Goal: Transaction & Acquisition: Purchase product/service

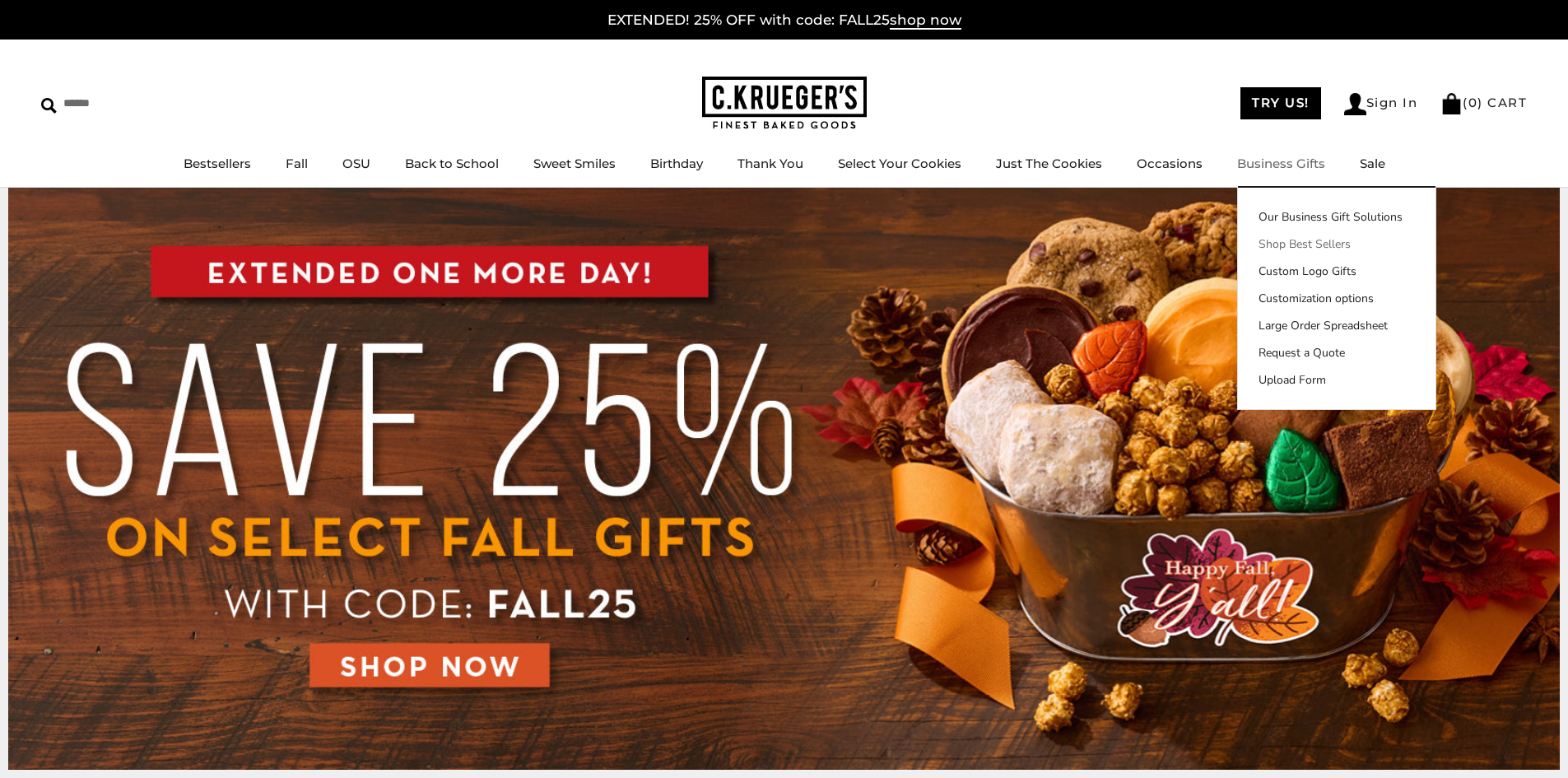
click at [1283, 246] on link "Shop Best Sellers" at bounding box center [1337, 244] width 198 height 17
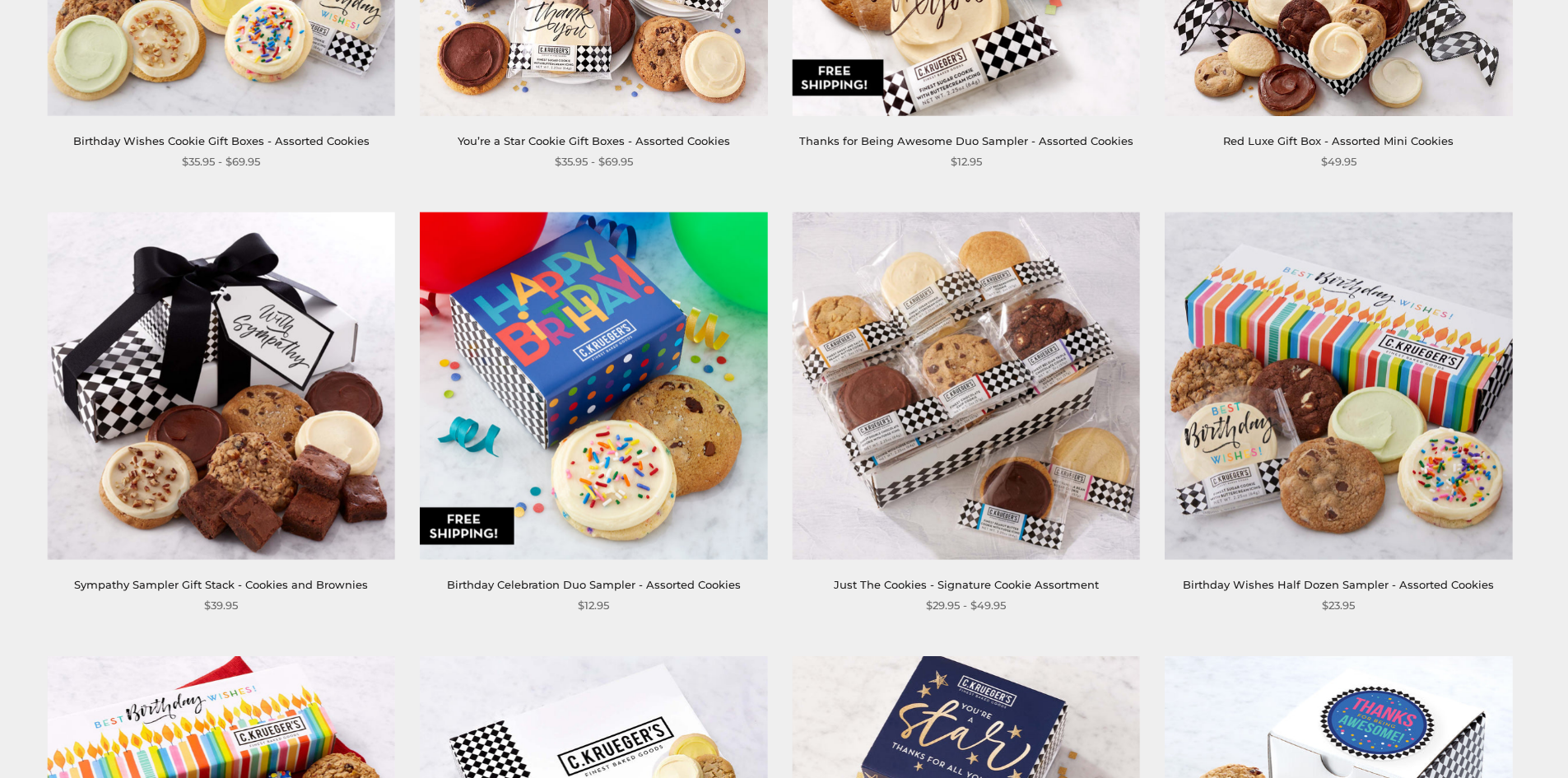
scroll to position [3005, 0]
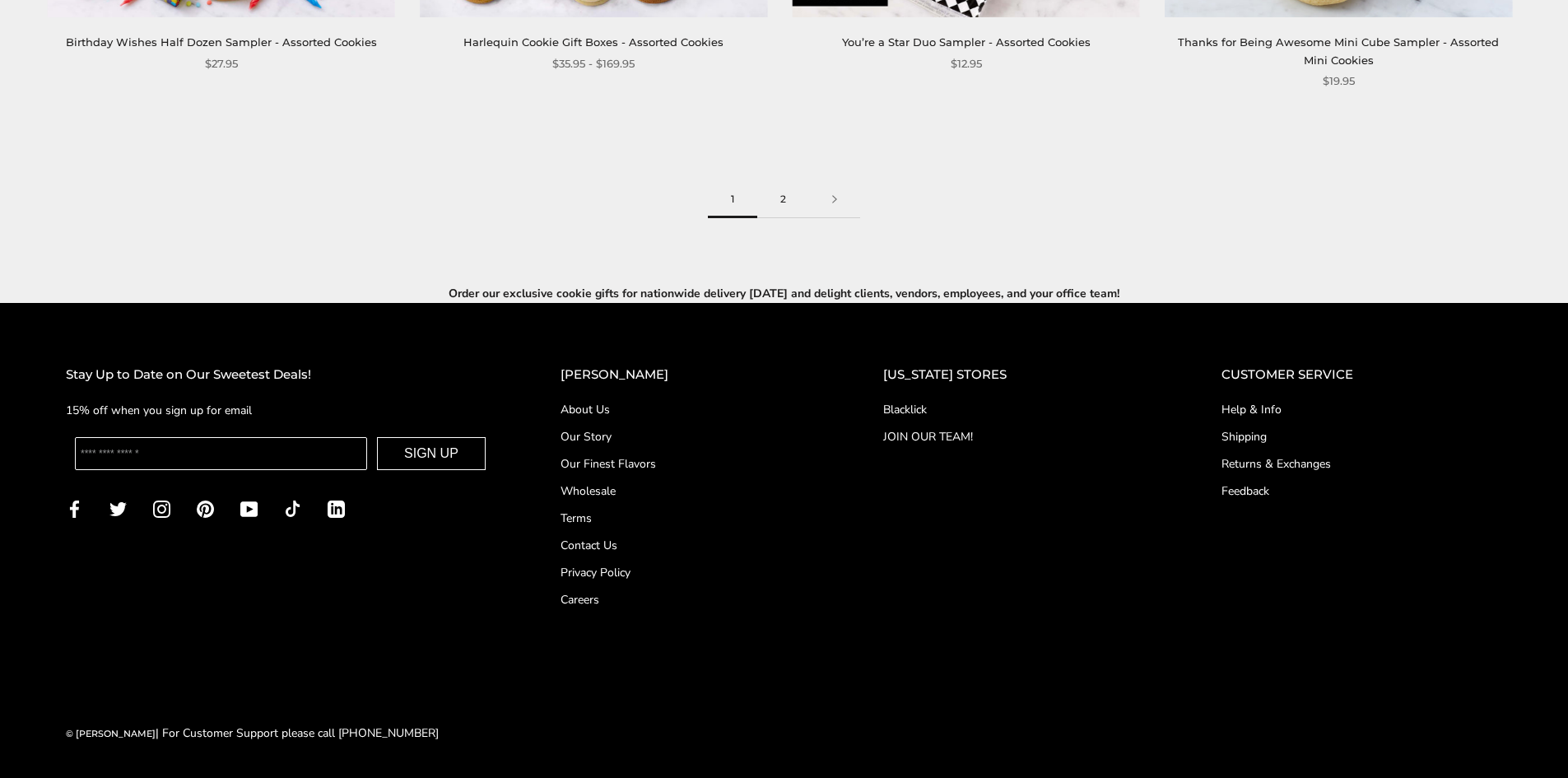
click at [797, 204] on link "2" at bounding box center [783, 199] width 52 height 37
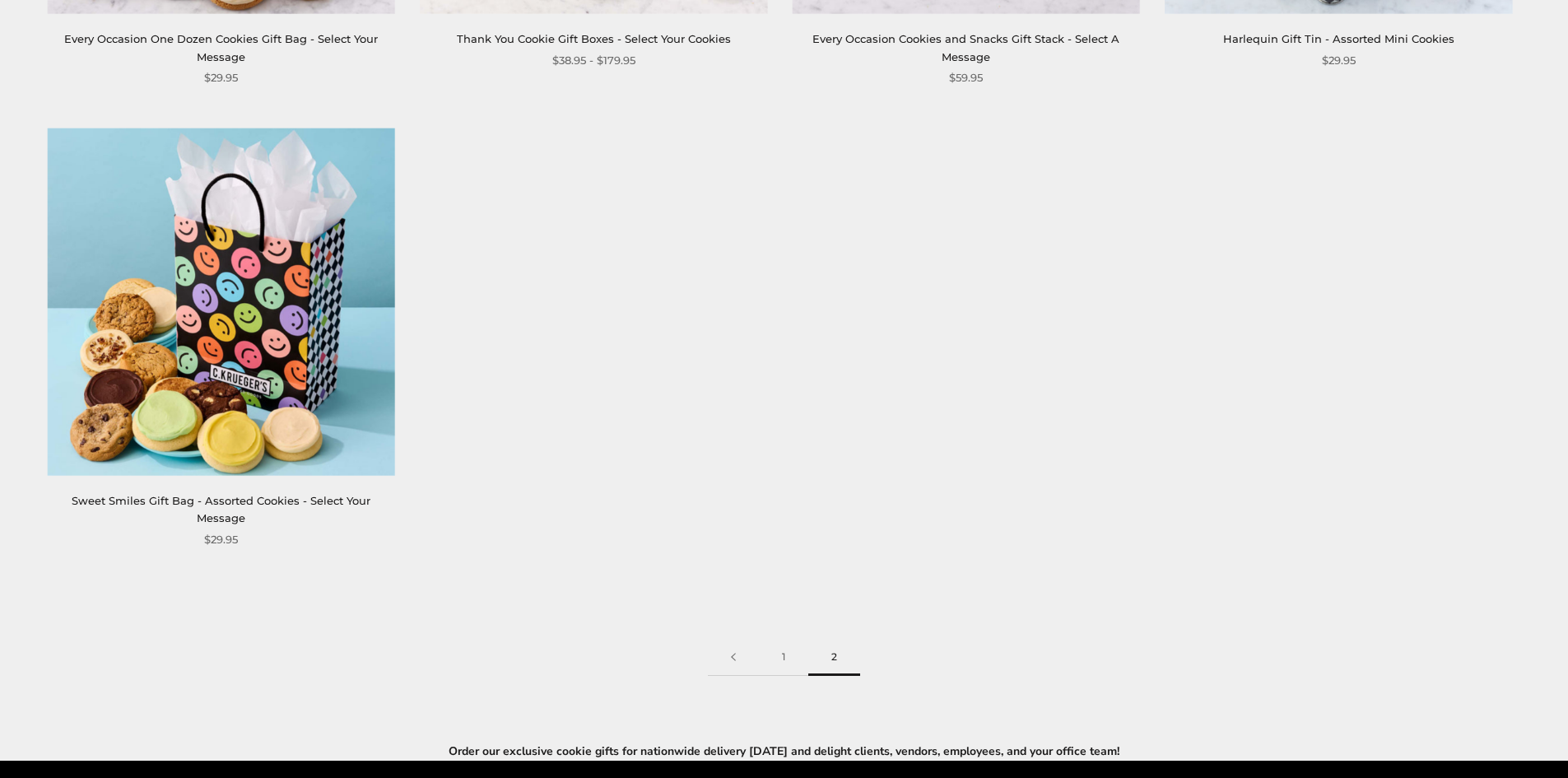
scroll to position [2131, 0]
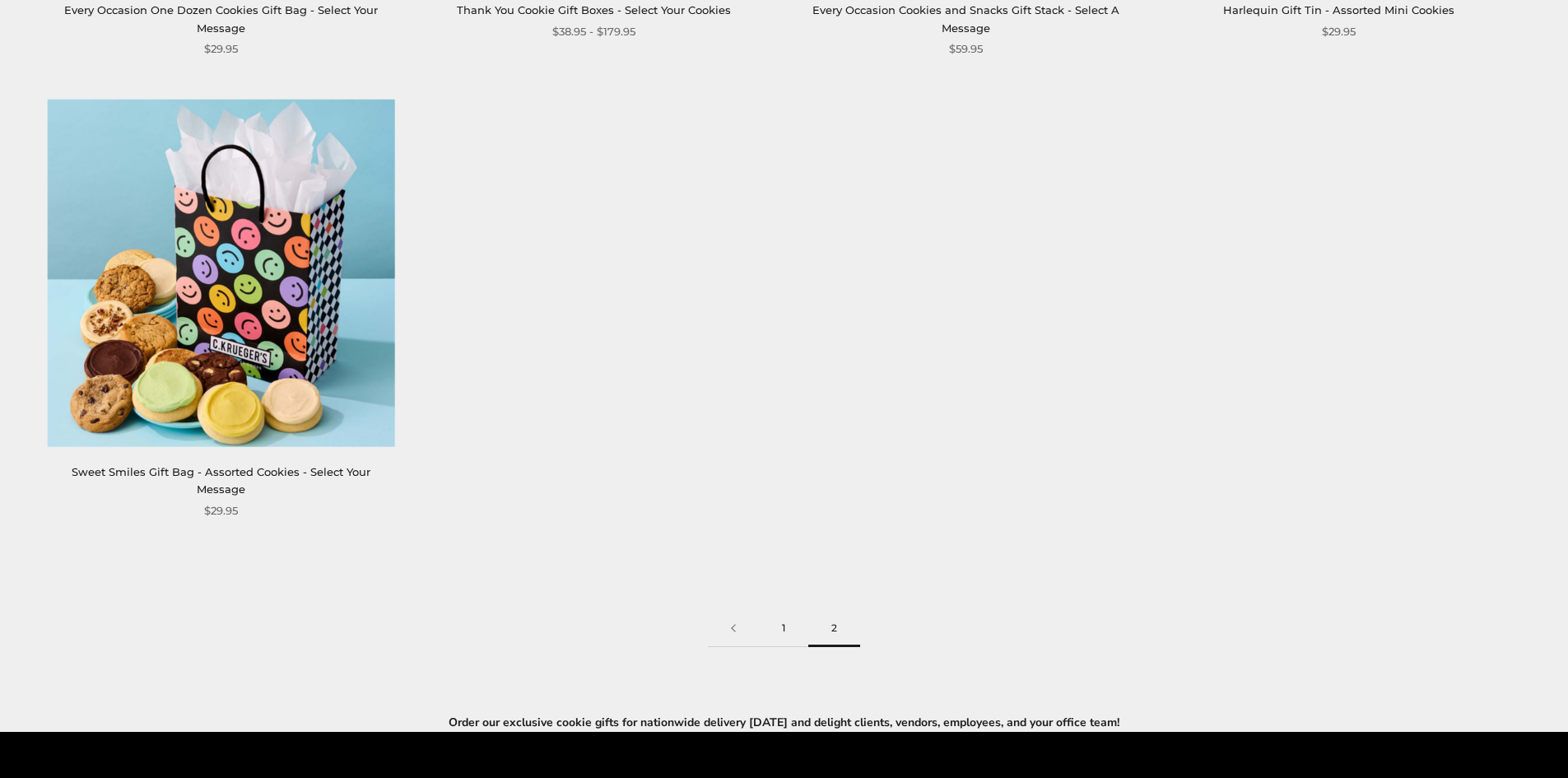
click at [781, 610] on link "1" at bounding box center [784, 628] width 49 height 37
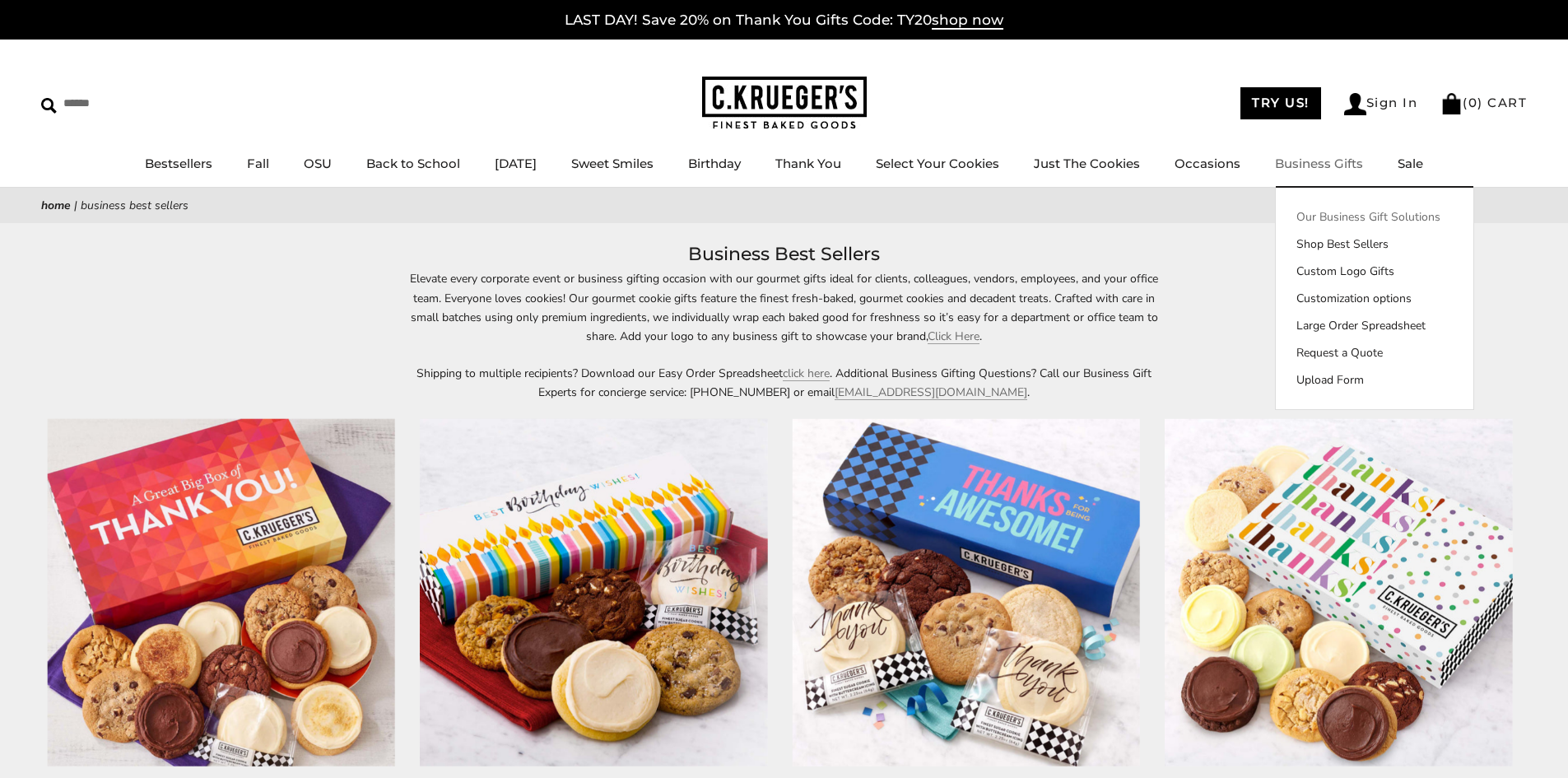
click at [1337, 219] on link "Our Business Gift Solutions" at bounding box center [1375, 217] width 198 height 17
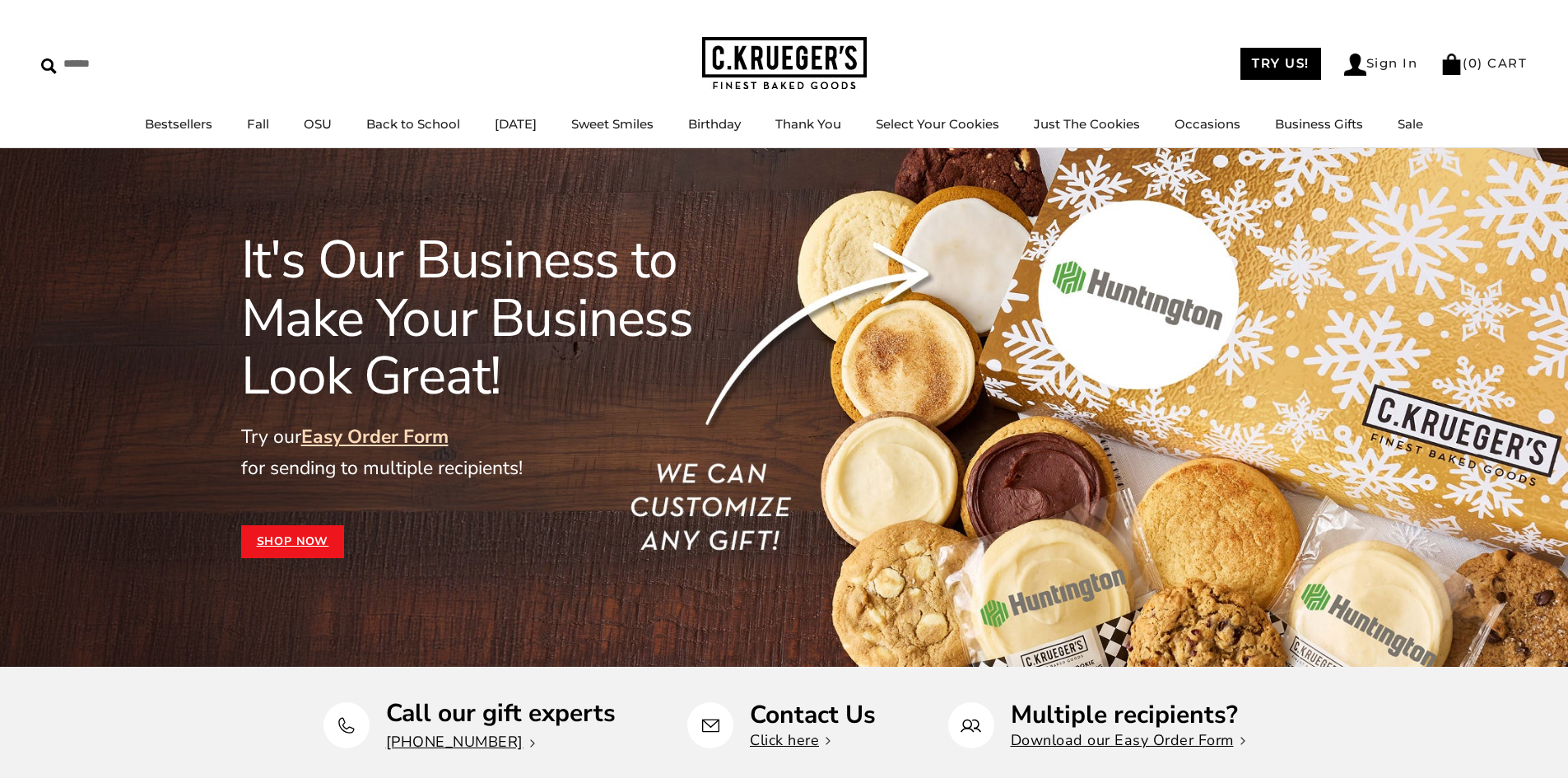
click at [315, 544] on link "Shop Now" at bounding box center [293, 541] width 104 height 33
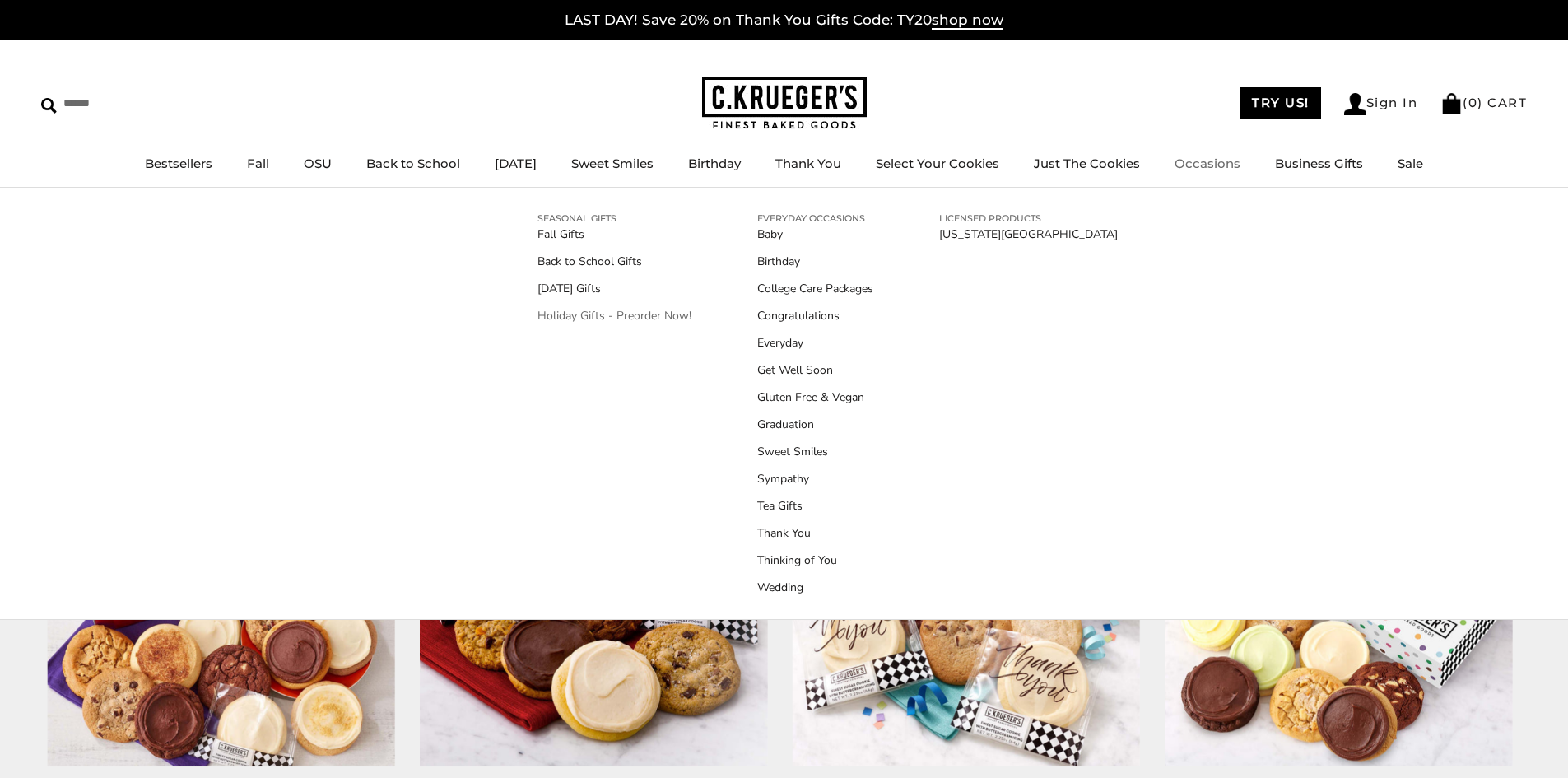
click at [627, 321] on link "Holiday Gifts - Preorder Now!" at bounding box center [614, 316] width 154 height 17
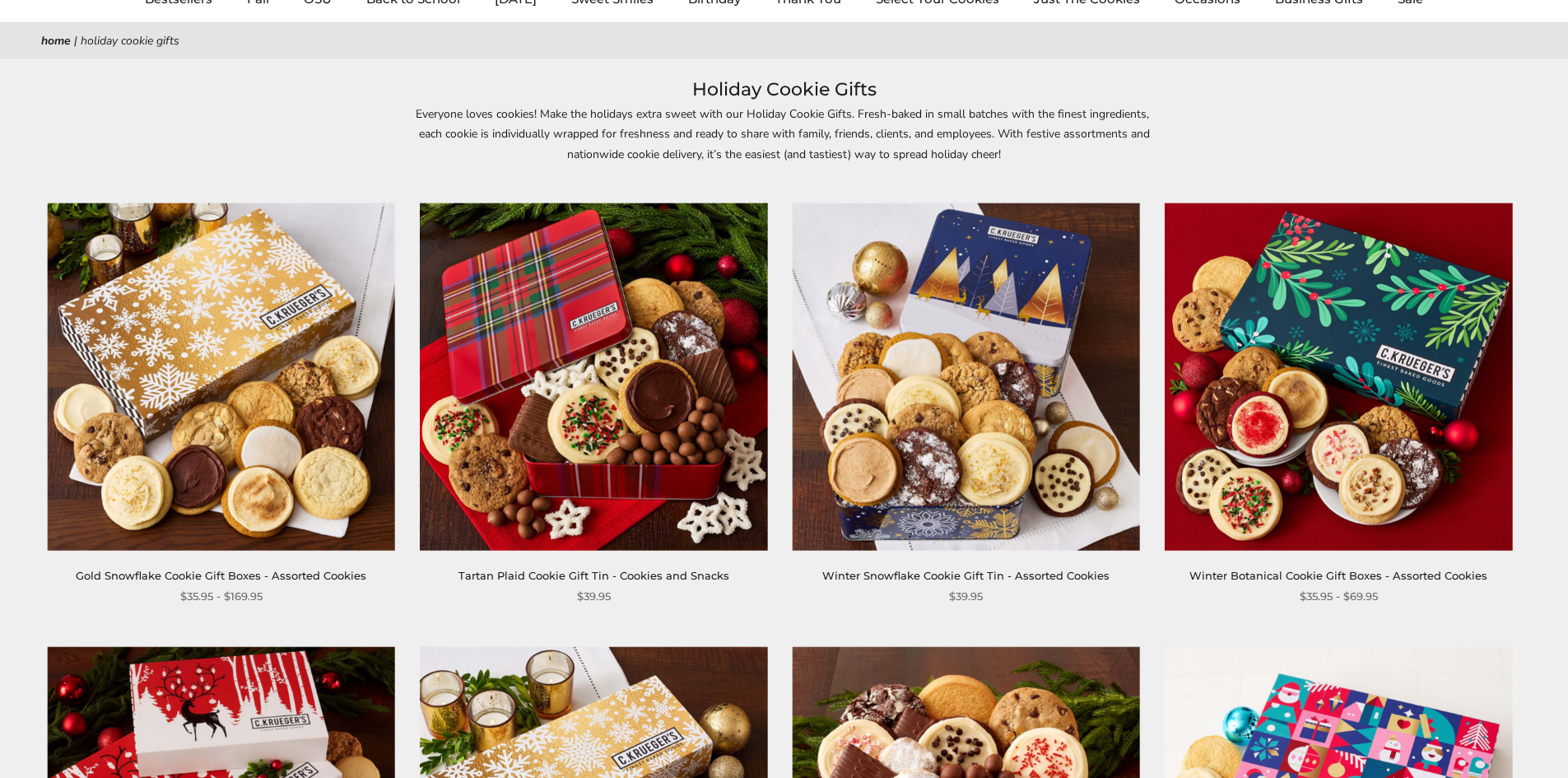
click at [924, 329] on img at bounding box center [966, 376] width 347 height 347
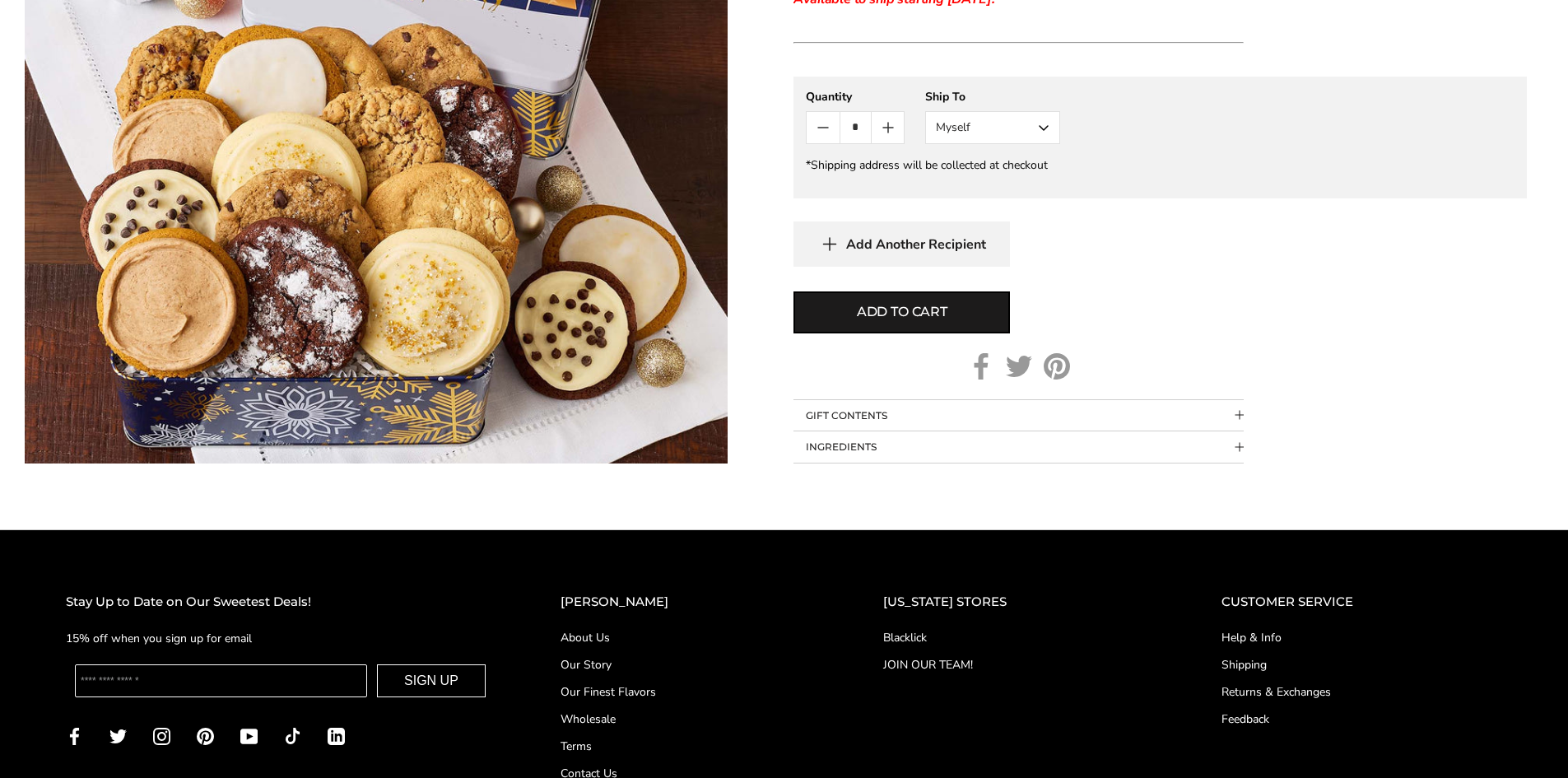
scroll to position [906, 0]
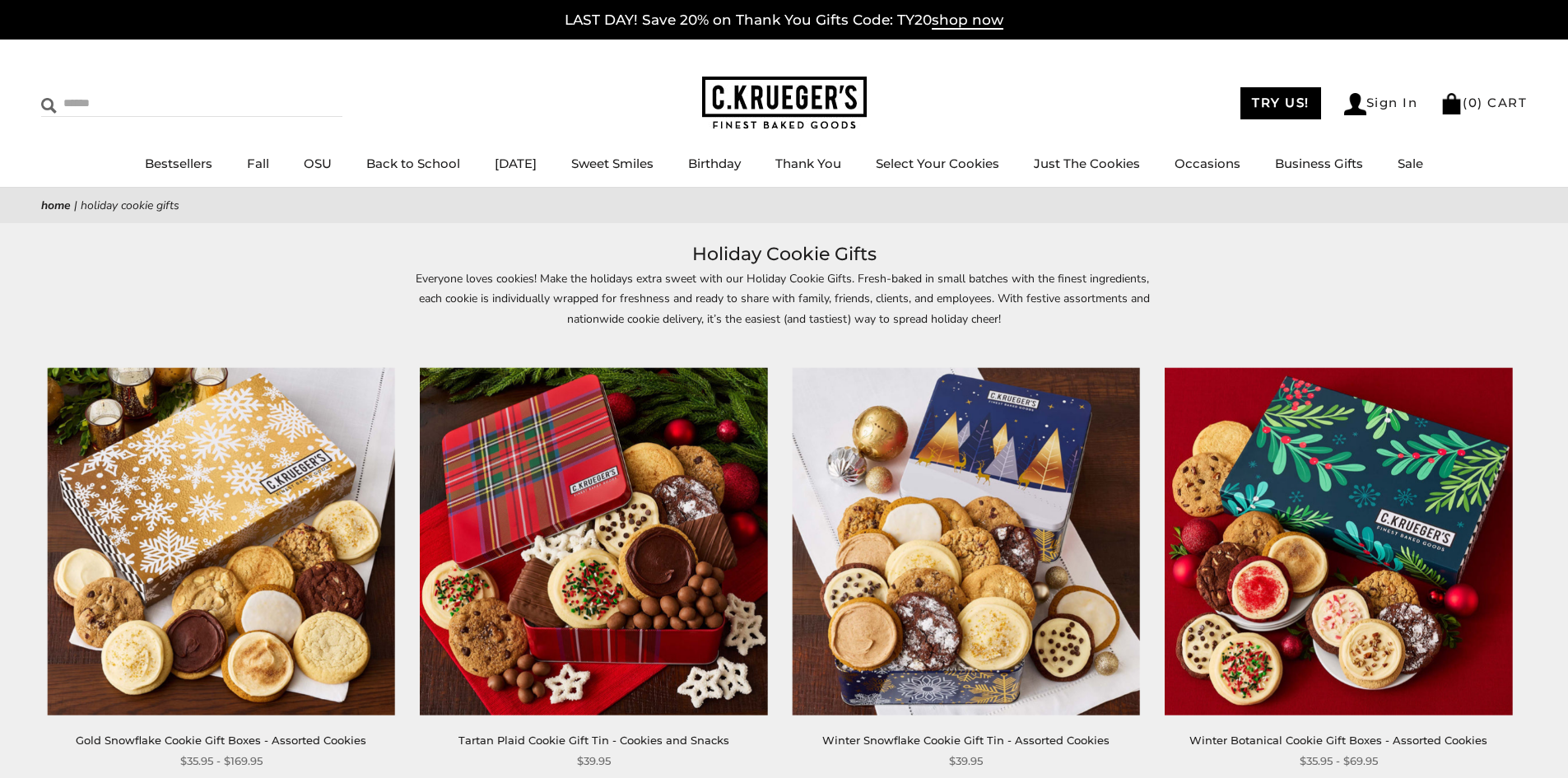
click at [87, 97] on input "Search" at bounding box center [139, 103] width 196 height 25
type input "****"
click at [298, 90] on input "******" at bounding box center [320, 101] width 45 height 22
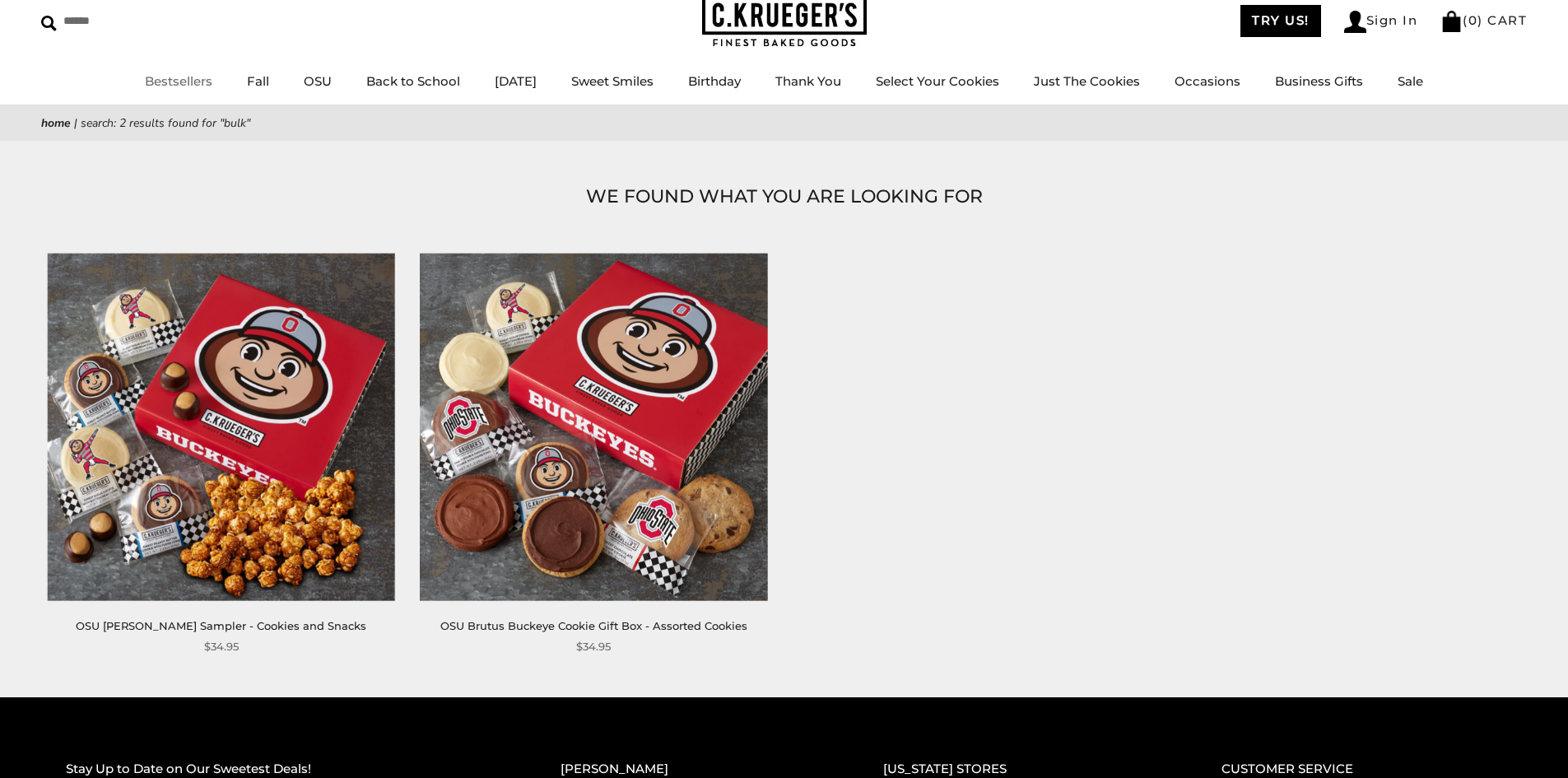
click at [150, 83] on link "Bestsellers" at bounding box center [179, 81] width 68 height 16
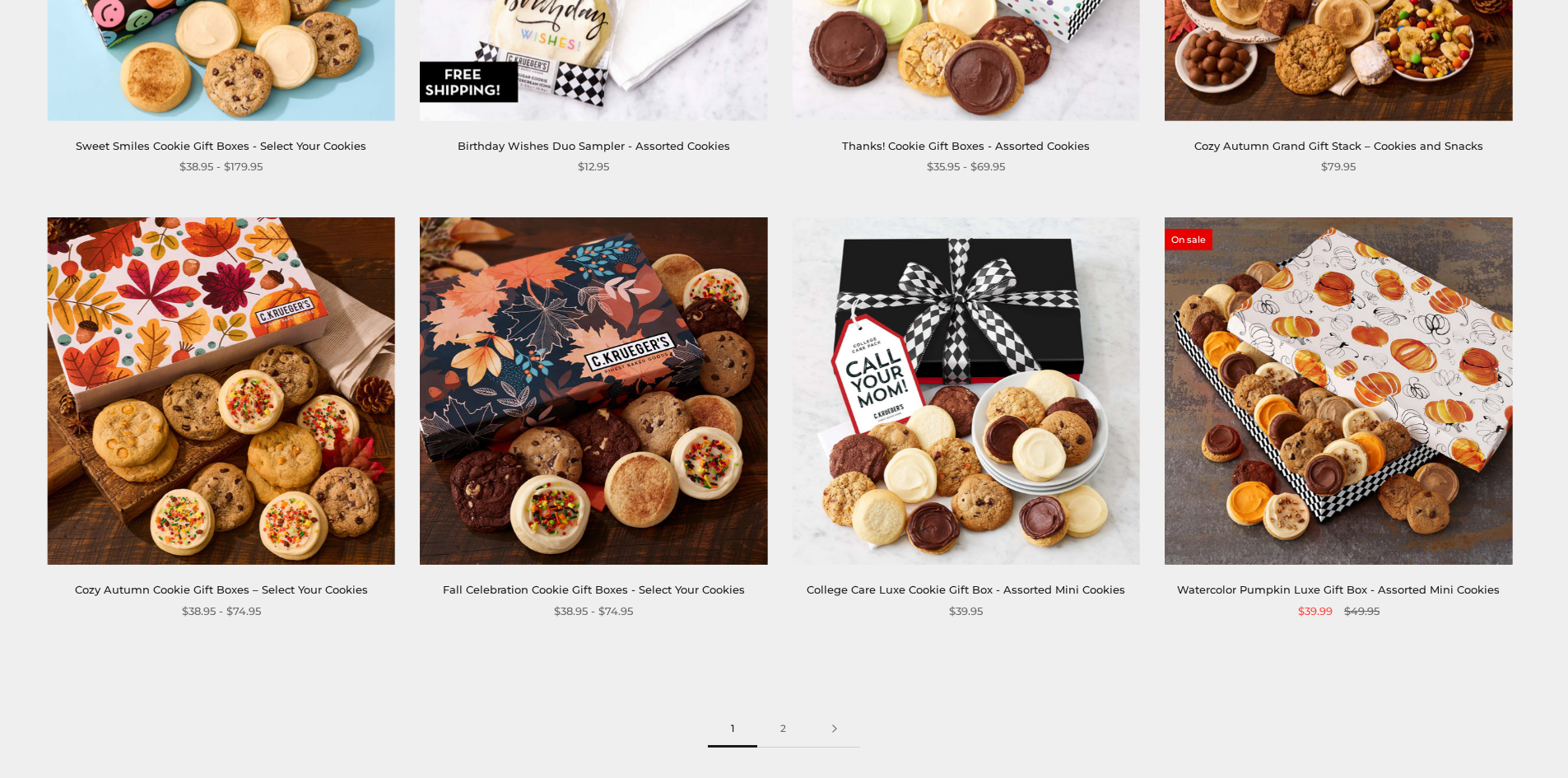
scroll to position [2388, 0]
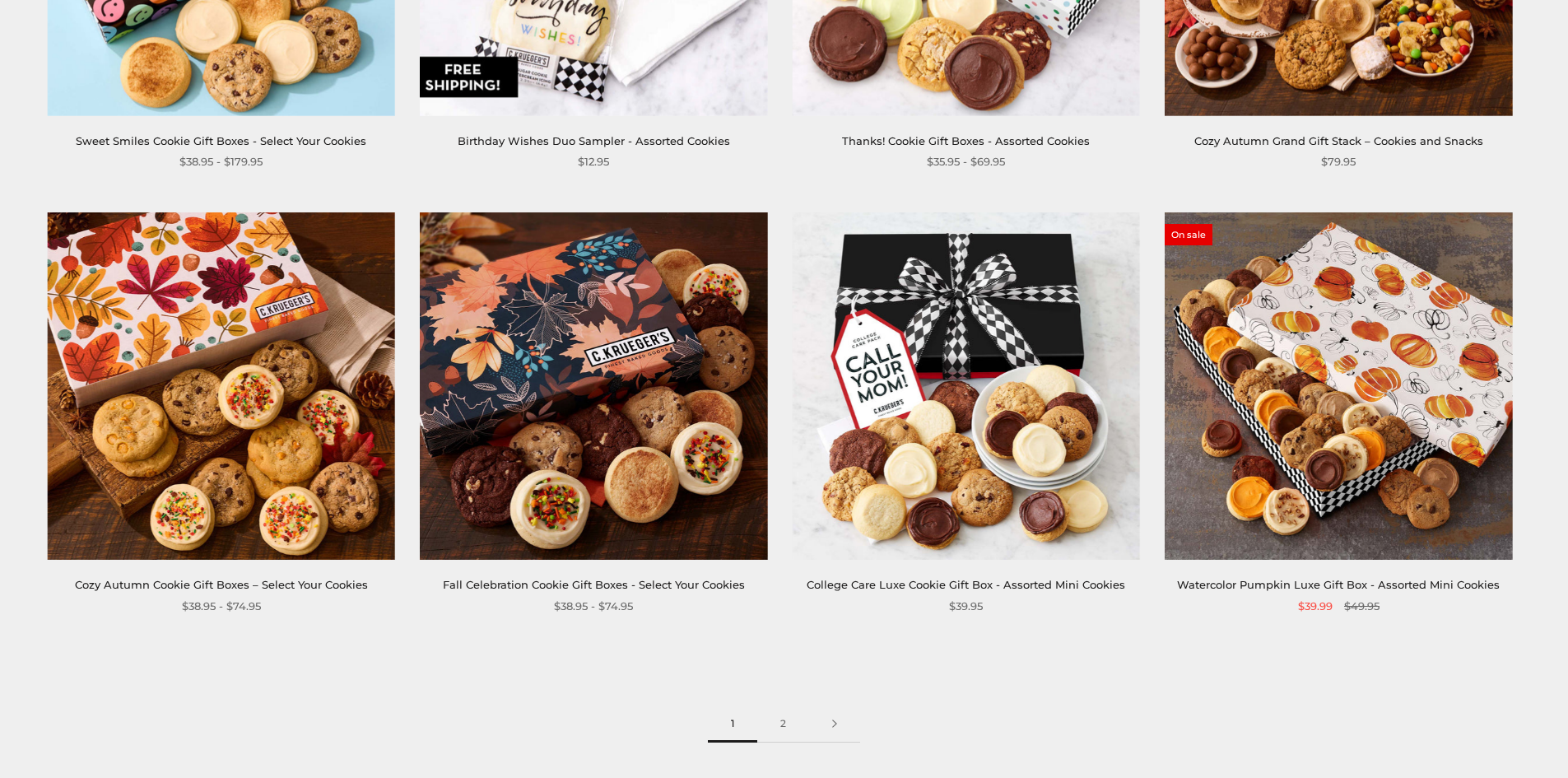
click at [610, 443] on img at bounding box center [593, 385] width 347 height 347
